Goal: Find contact information: Find contact information

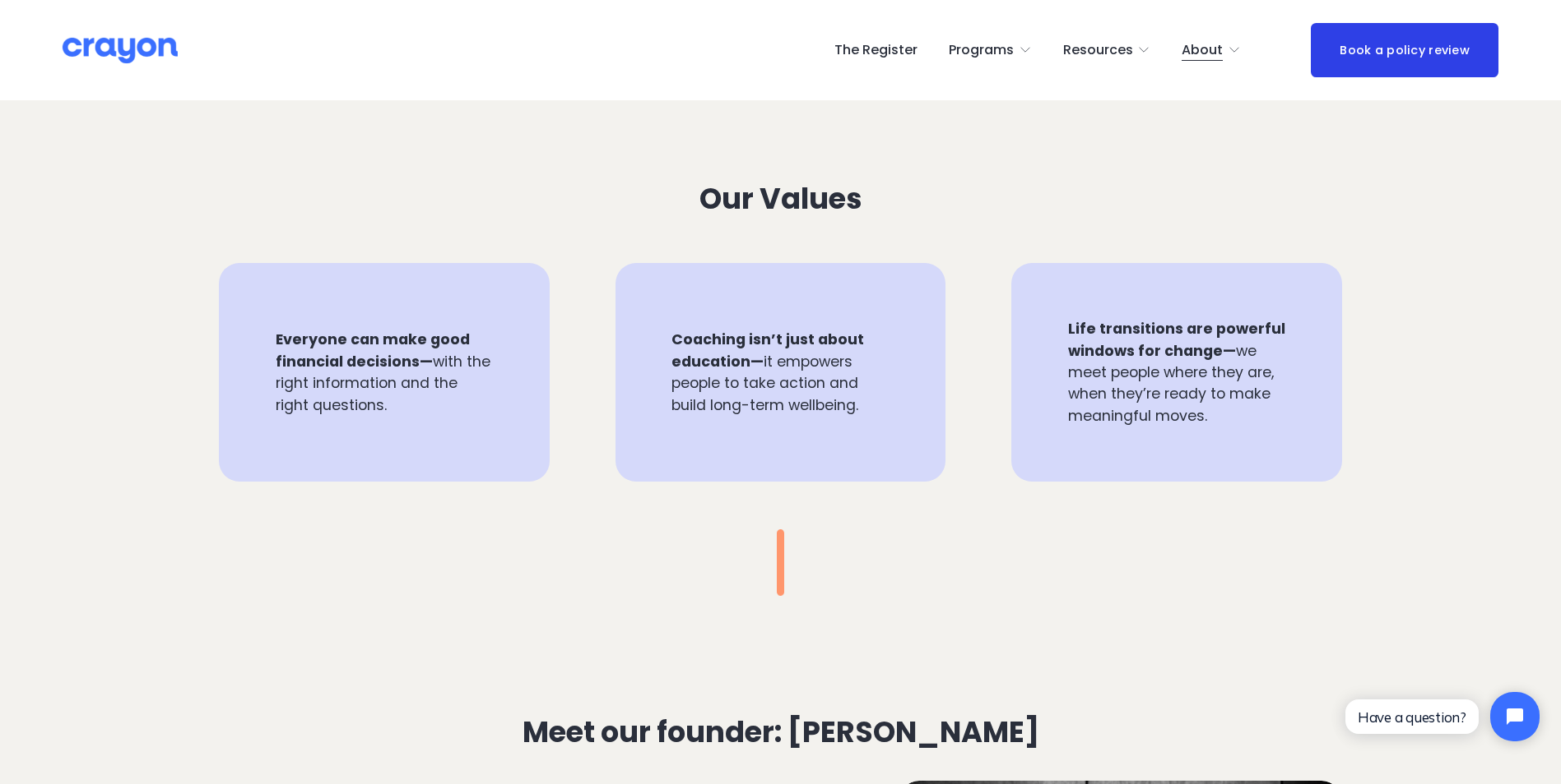
click at [0, 0] on span "About Us" at bounding box center [0, 0] width 0 height 0
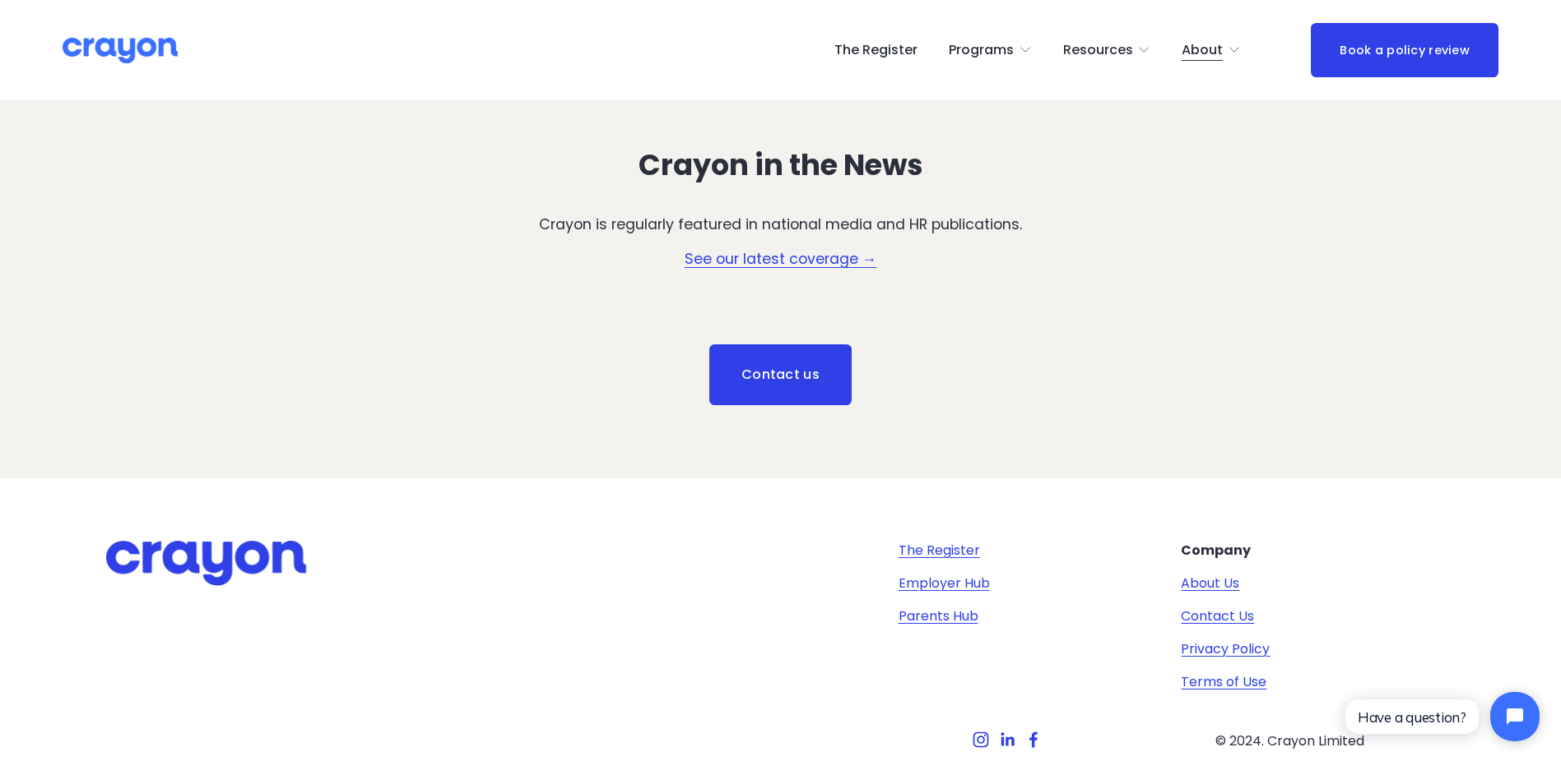
scroll to position [2466, 0]
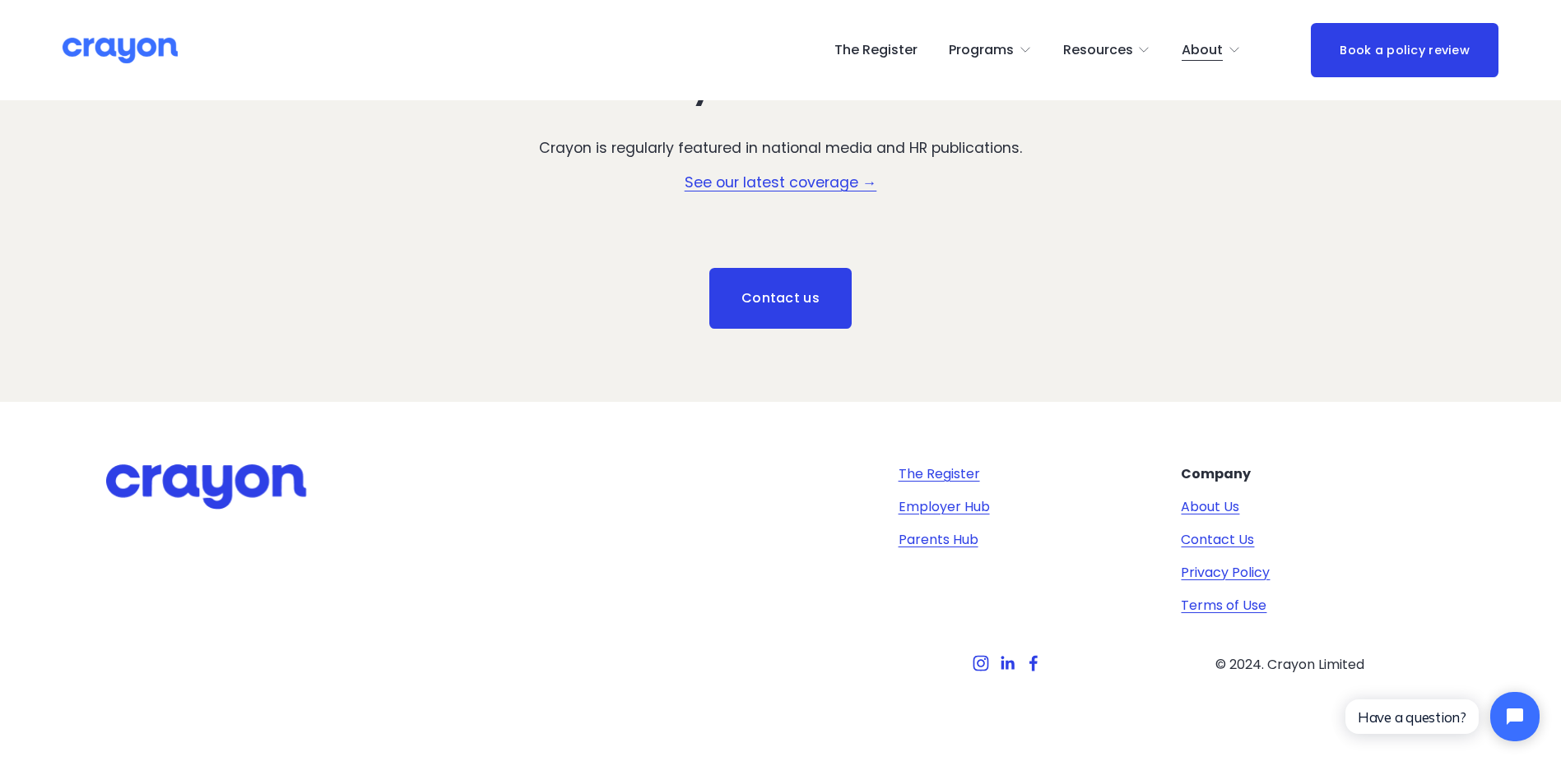
click at [1226, 546] on link "Contact Us" at bounding box center [1218, 540] width 74 height 20
